Goal: Information Seeking & Learning: Learn about a topic

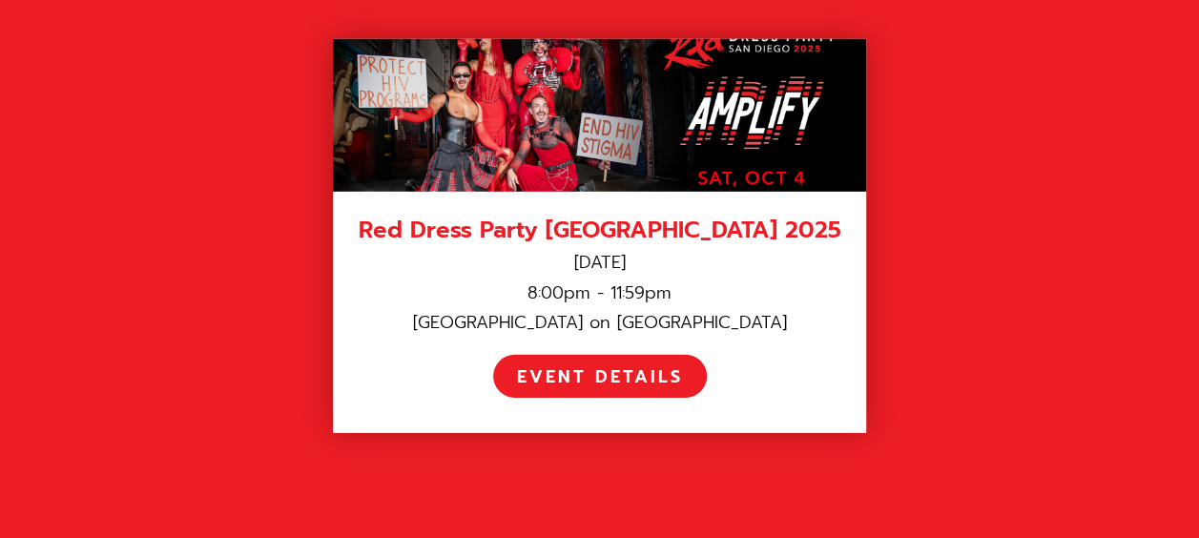
scroll to position [2671, 0]
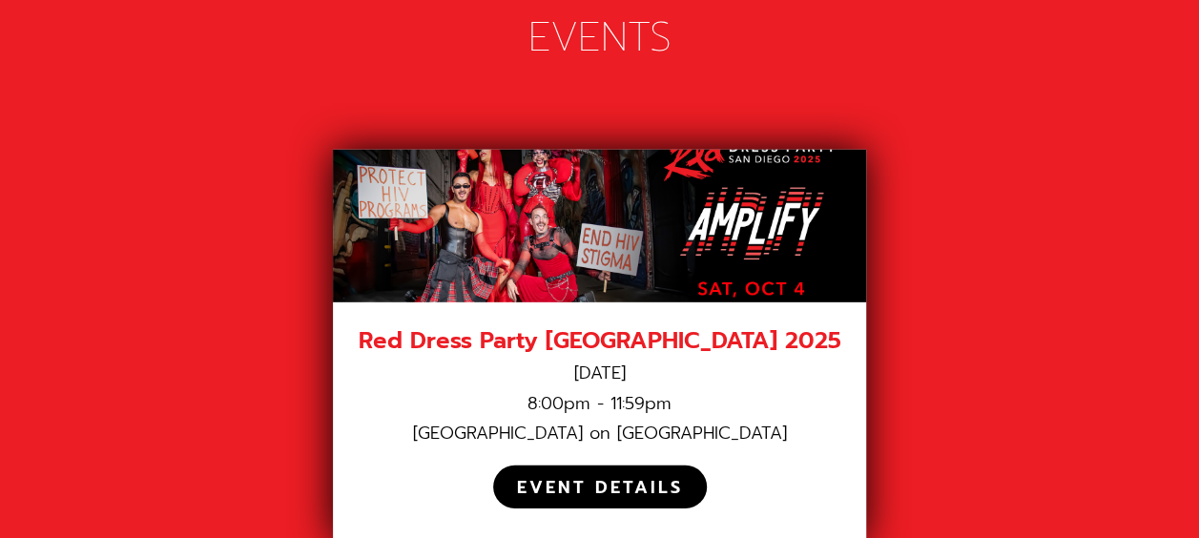
click at [551, 401] on div "EVENT DETAILS" at bounding box center [600, 487] width 214 height 42
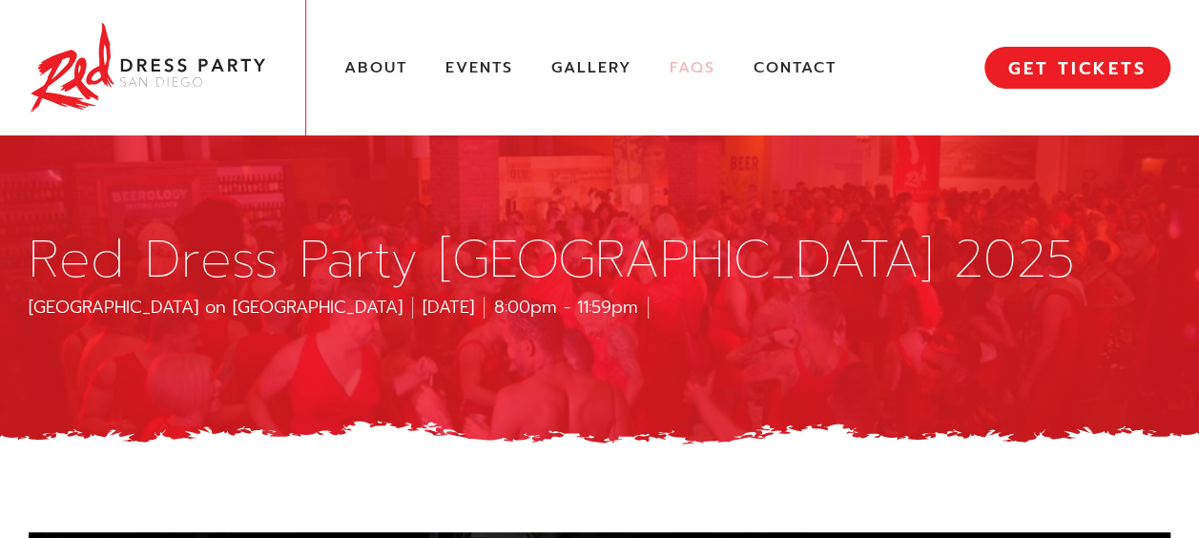
click at [679, 65] on link "FAQs" at bounding box center [693, 68] width 46 height 20
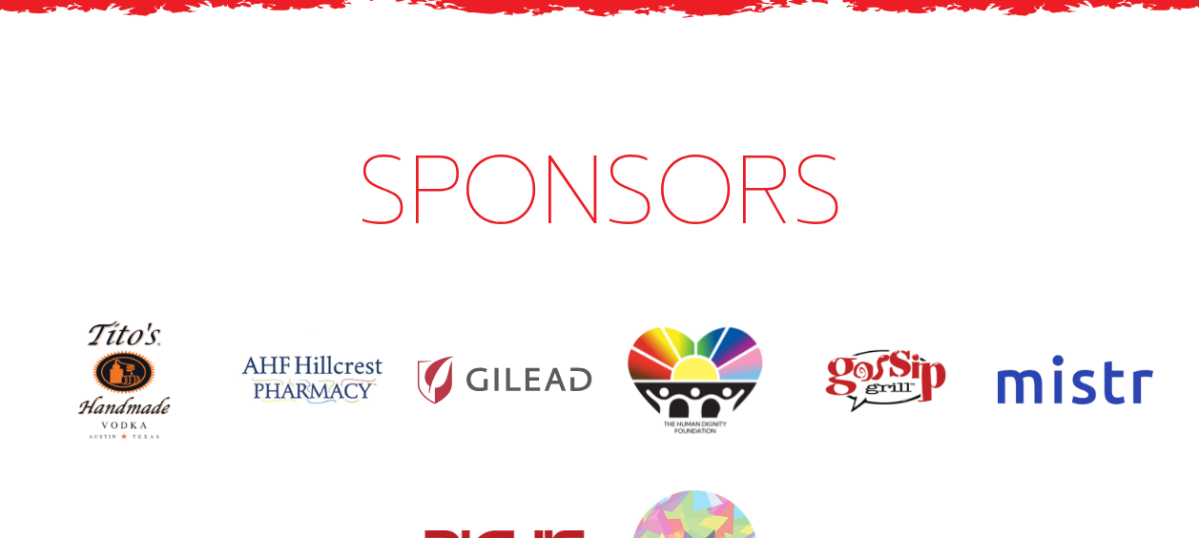
scroll to position [8649, 0]
